Goal: Information Seeking & Learning: Learn about a topic

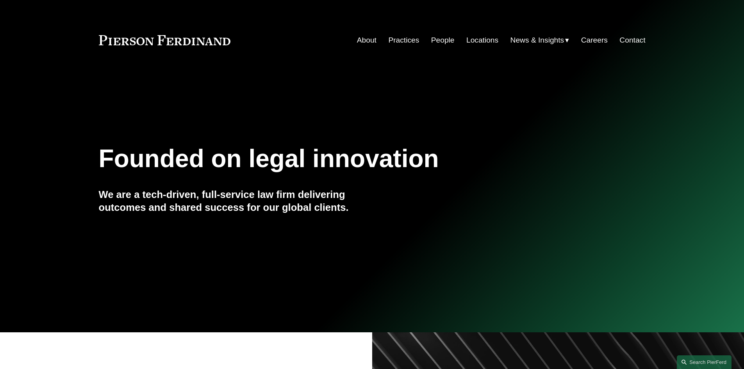
click at [440, 41] on link "People" at bounding box center [442, 40] width 23 height 15
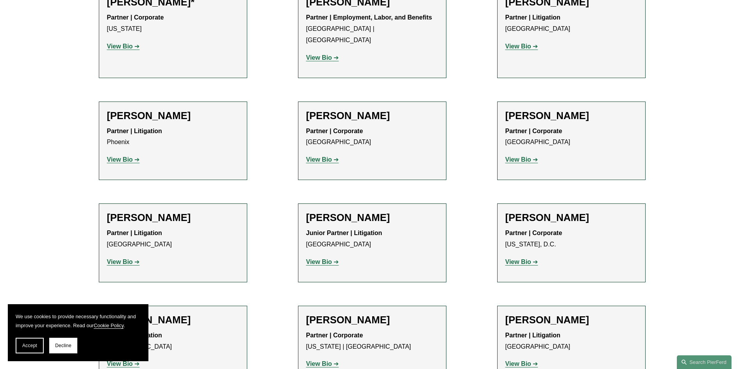
scroll to position [8862, 0]
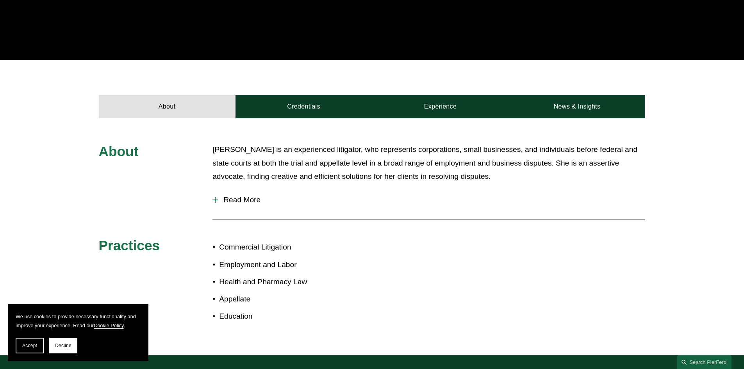
scroll to position [312, 0]
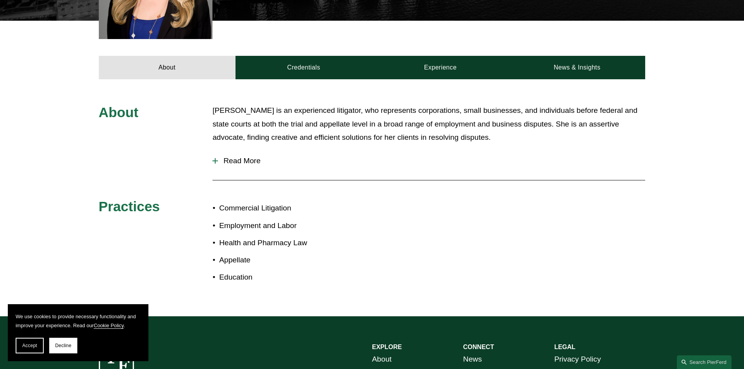
click at [214, 160] on div at bounding box center [214, 160] width 5 height 1
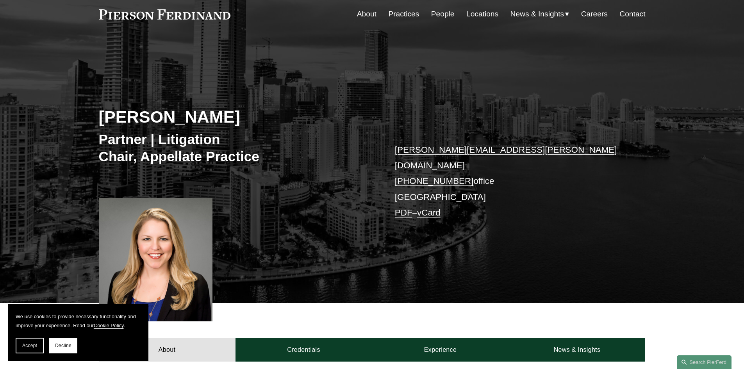
scroll to position [0, 0]
